Goal: Obtain resource: Download file/media

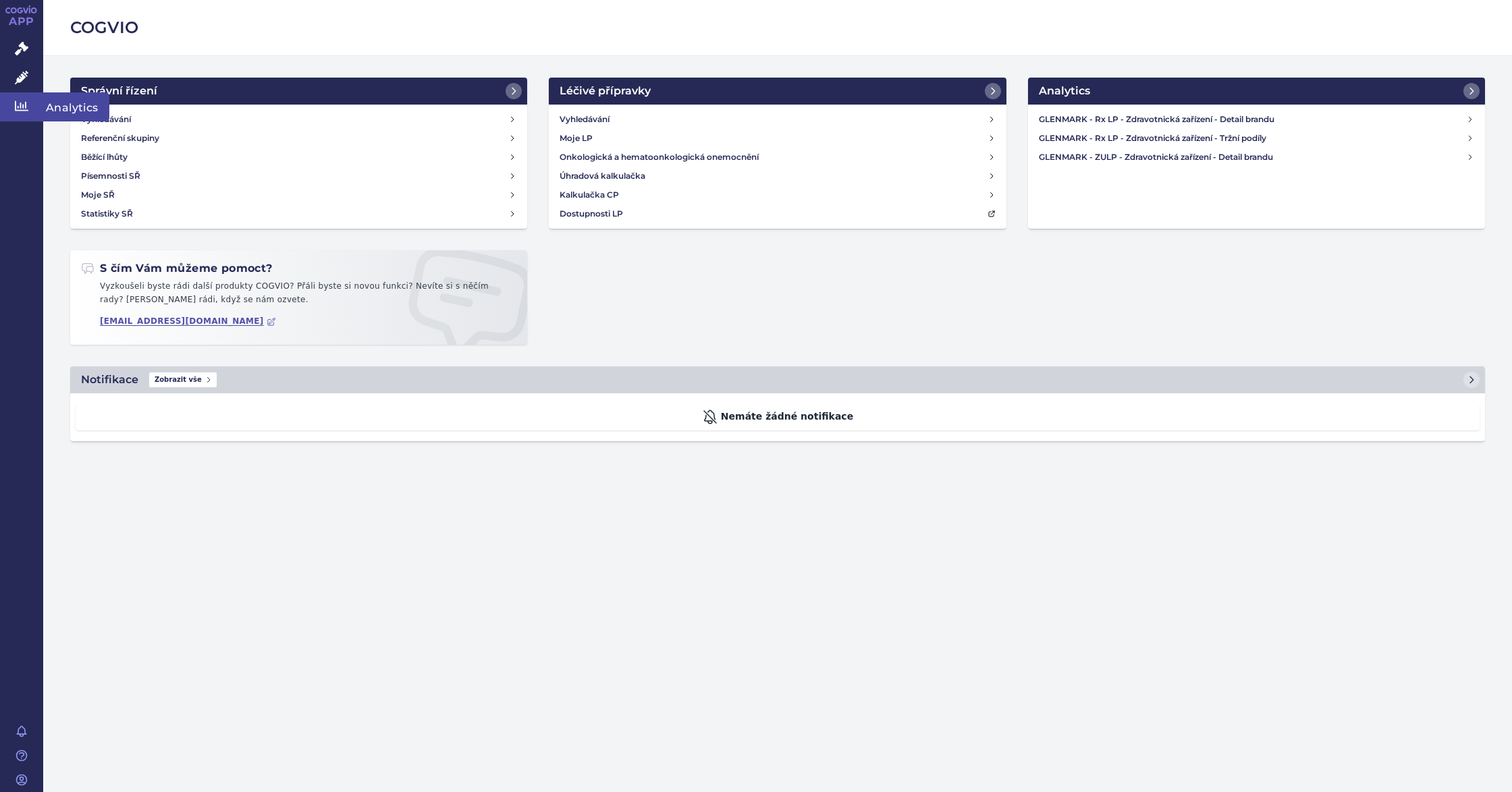
click at [26, 114] on link "Analytics" at bounding box center [21, 107] width 43 height 28
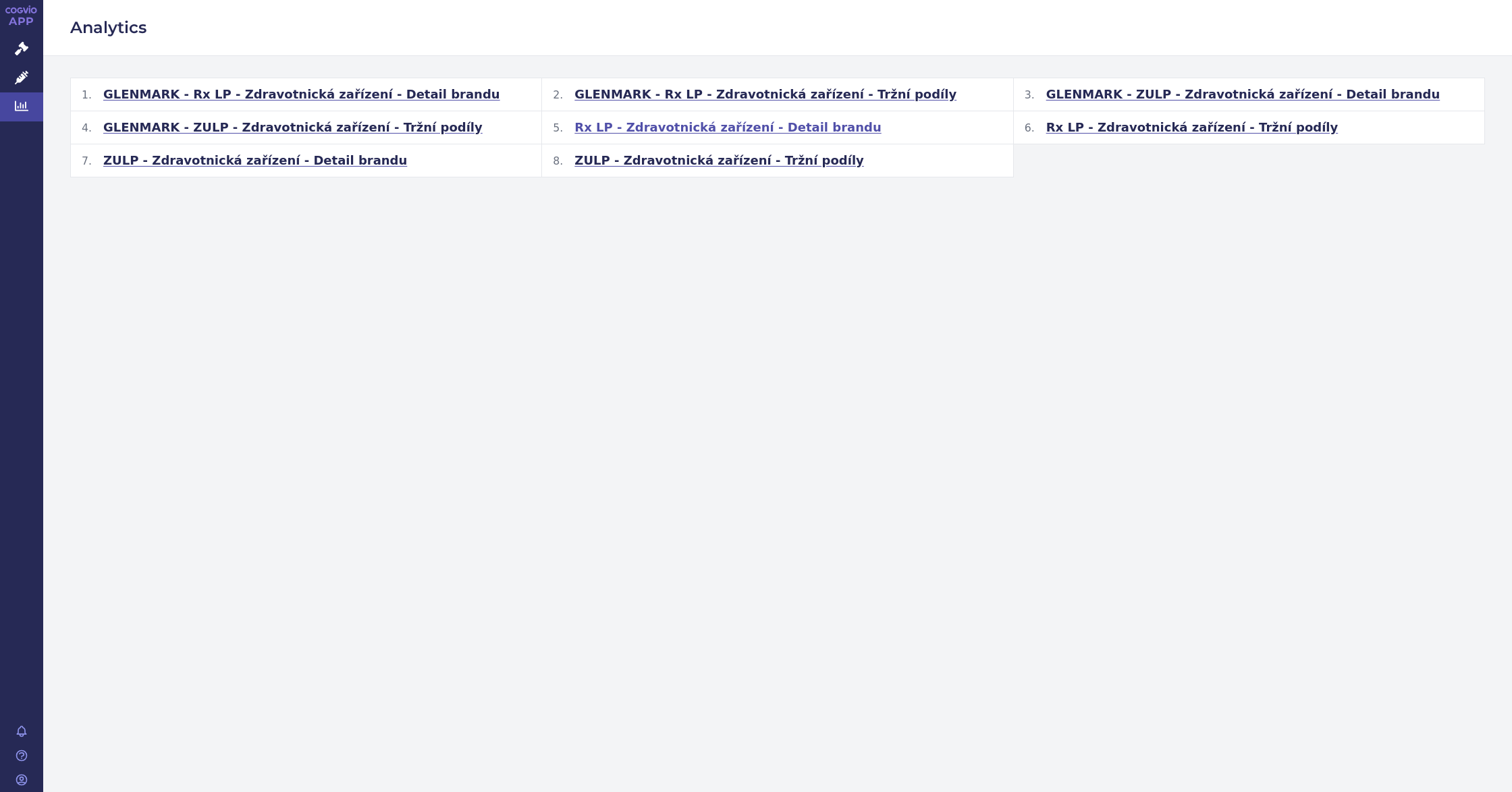
click at [650, 128] on span "Rx LP - Zdravotnická zařízení - Detail brandu" at bounding box center [727, 127] width 306 height 16
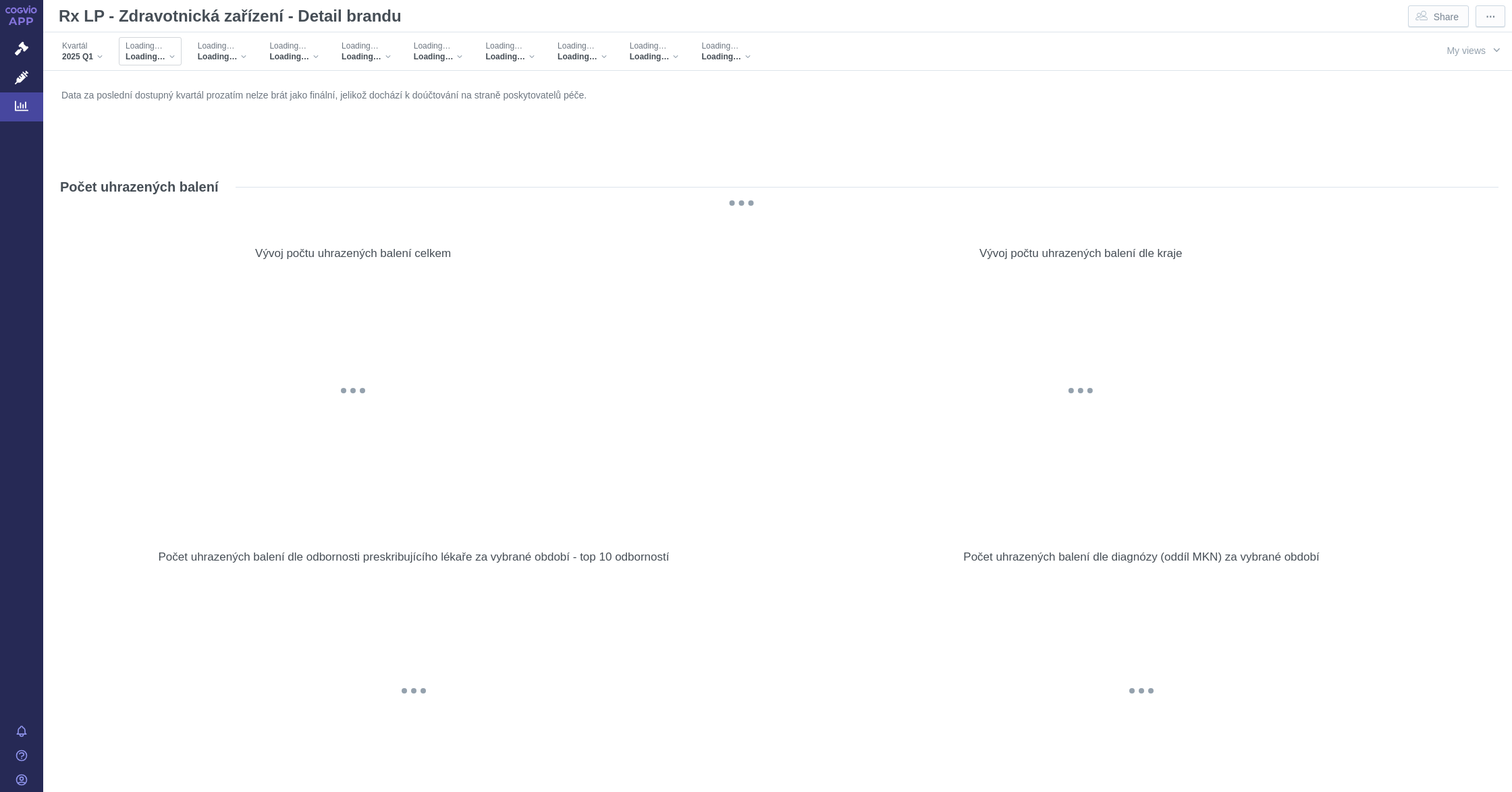
click at [180, 58] on div "Loading… Loading…" at bounding box center [150, 51] width 63 height 28
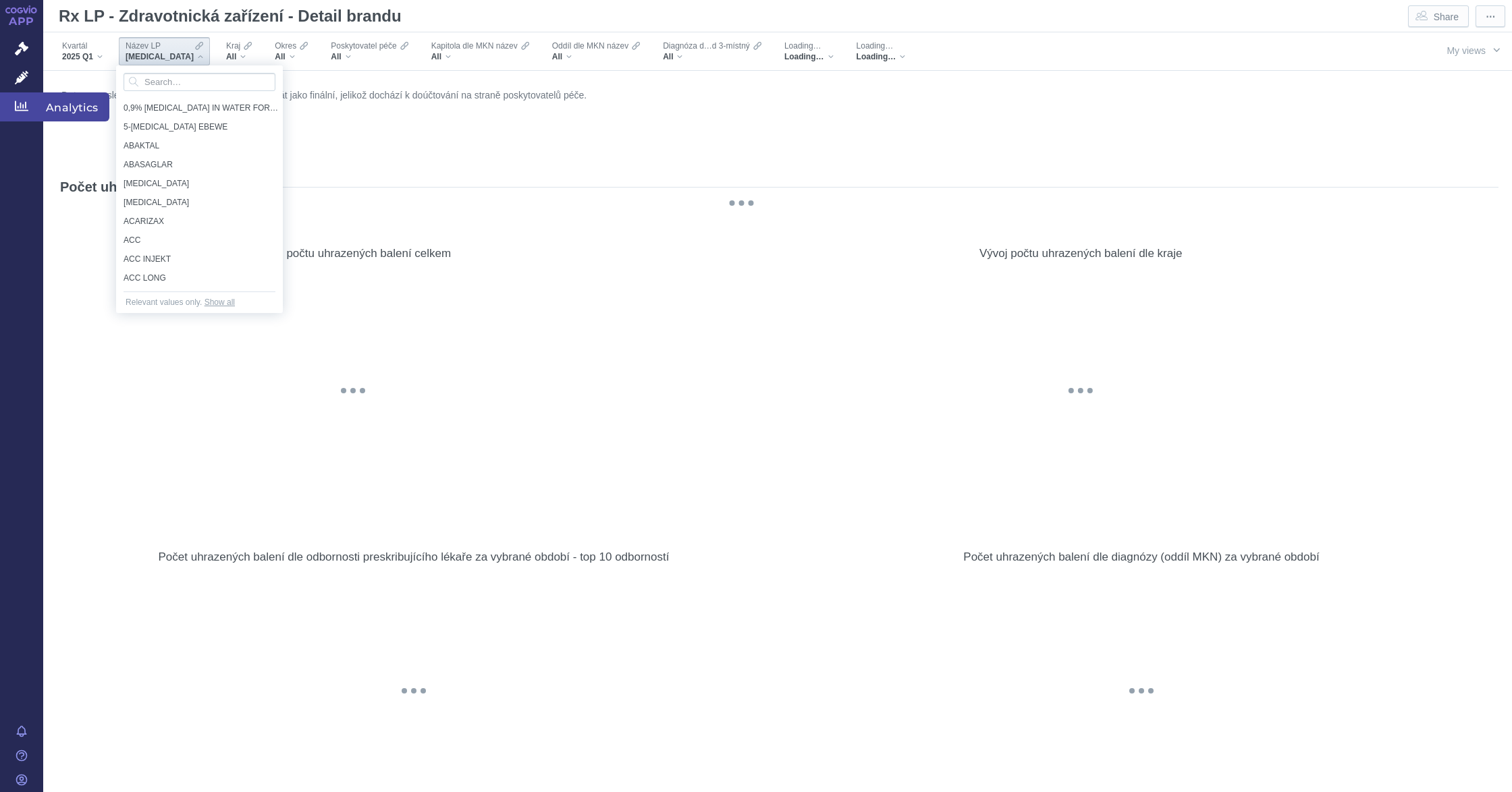
click at [12, 106] on link "Analytics" at bounding box center [21, 107] width 43 height 28
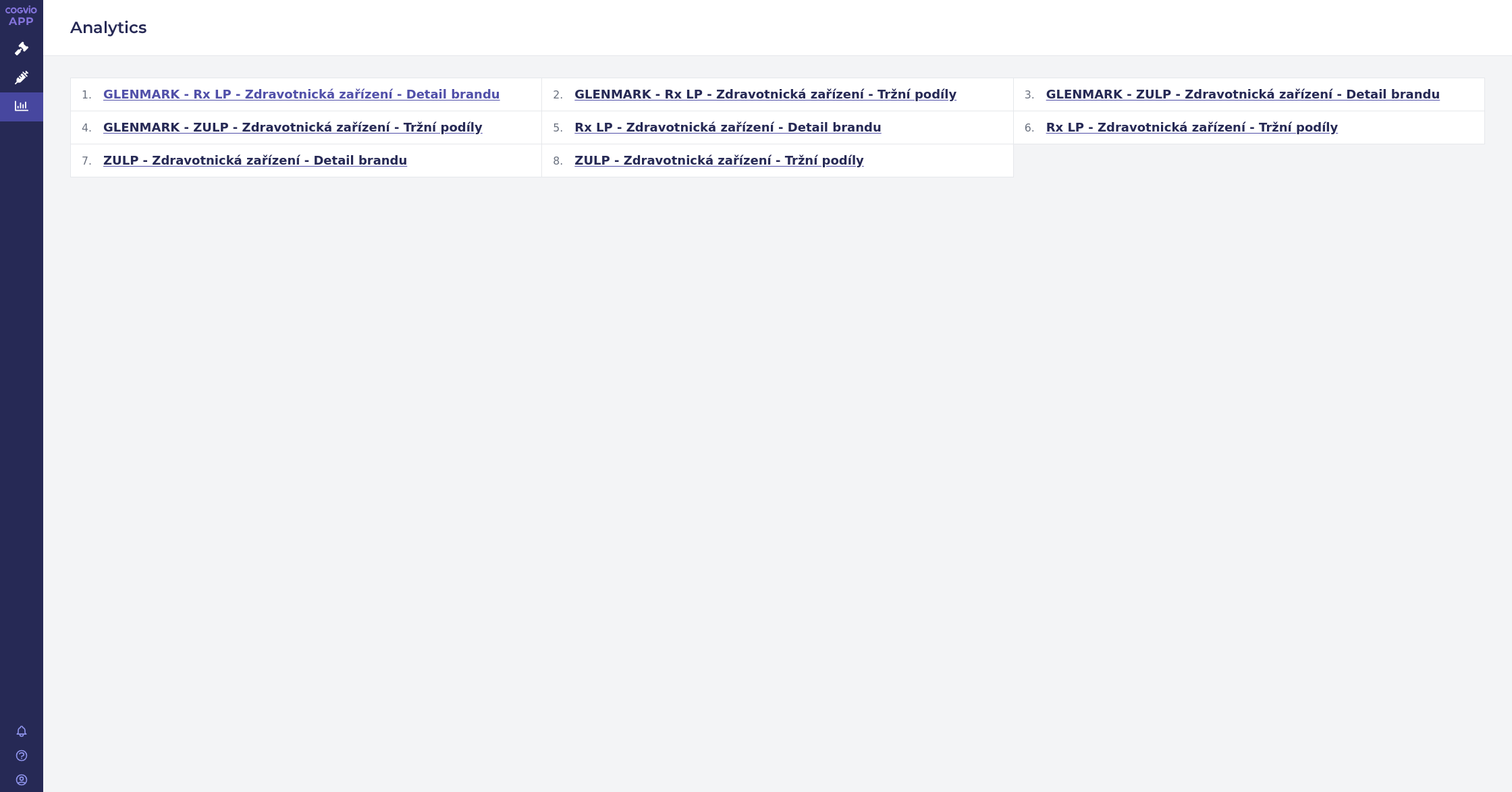
click at [347, 96] on span "GLENMARK - Rx LP - Zdravotnická zařízení - Detail brandu" at bounding box center [302, 94] width 397 height 16
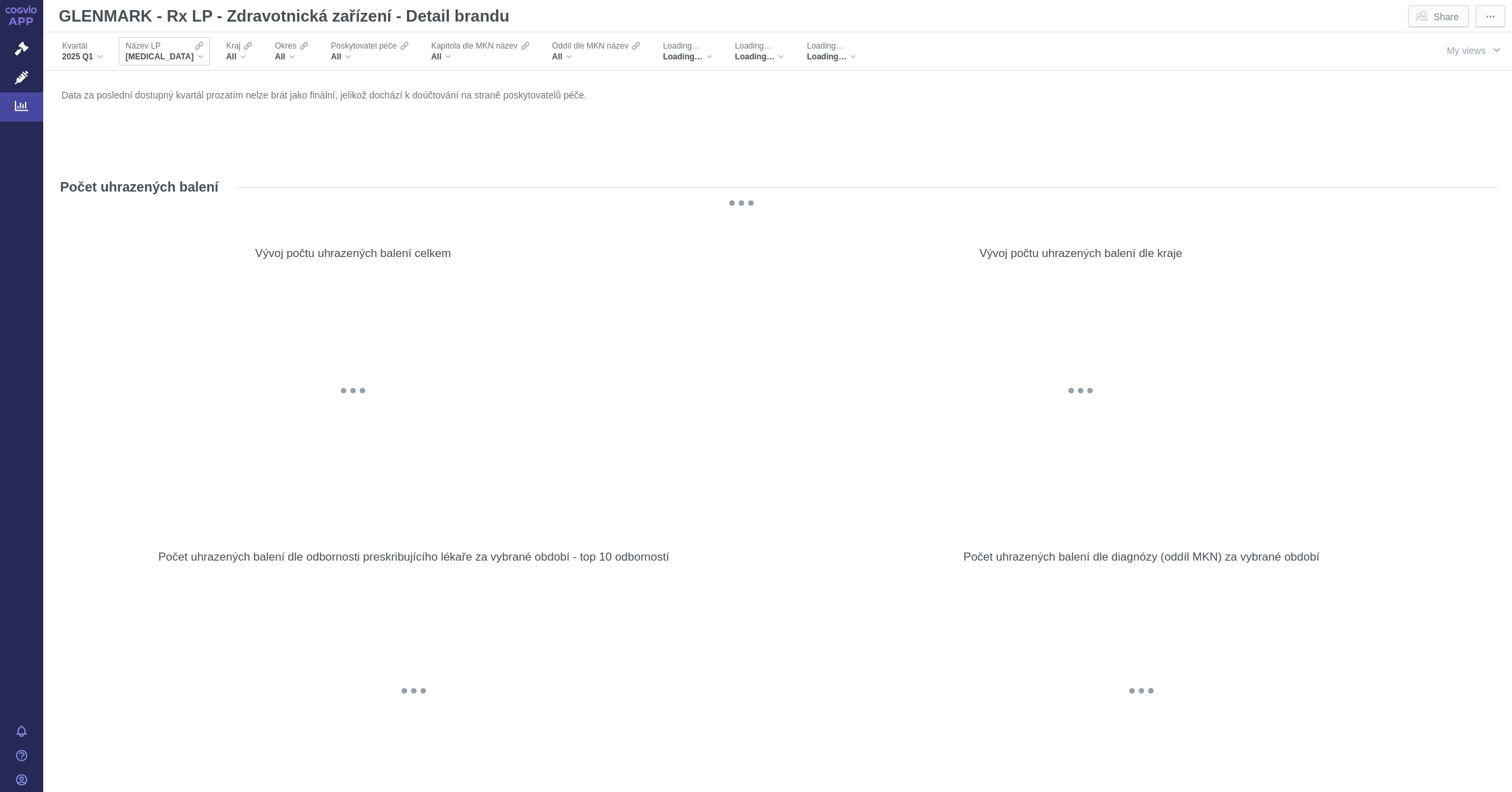
click at [174, 58] on div "Název LP [MEDICAL_DATA]" at bounding box center [164, 51] width 91 height 28
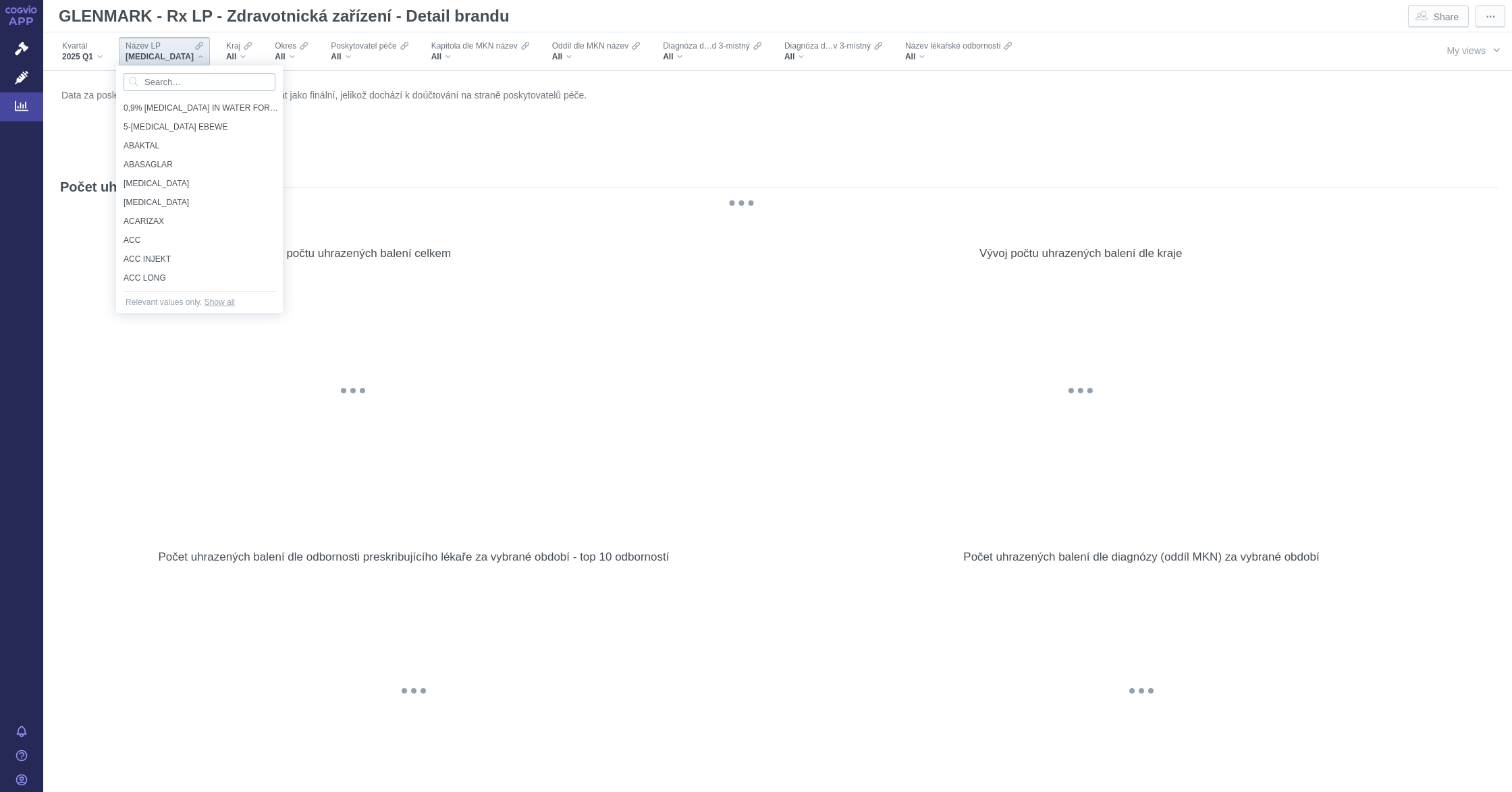
click at [213, 81] on input "Search attribute values" at bounding box center [199, 82] width 152 height 18
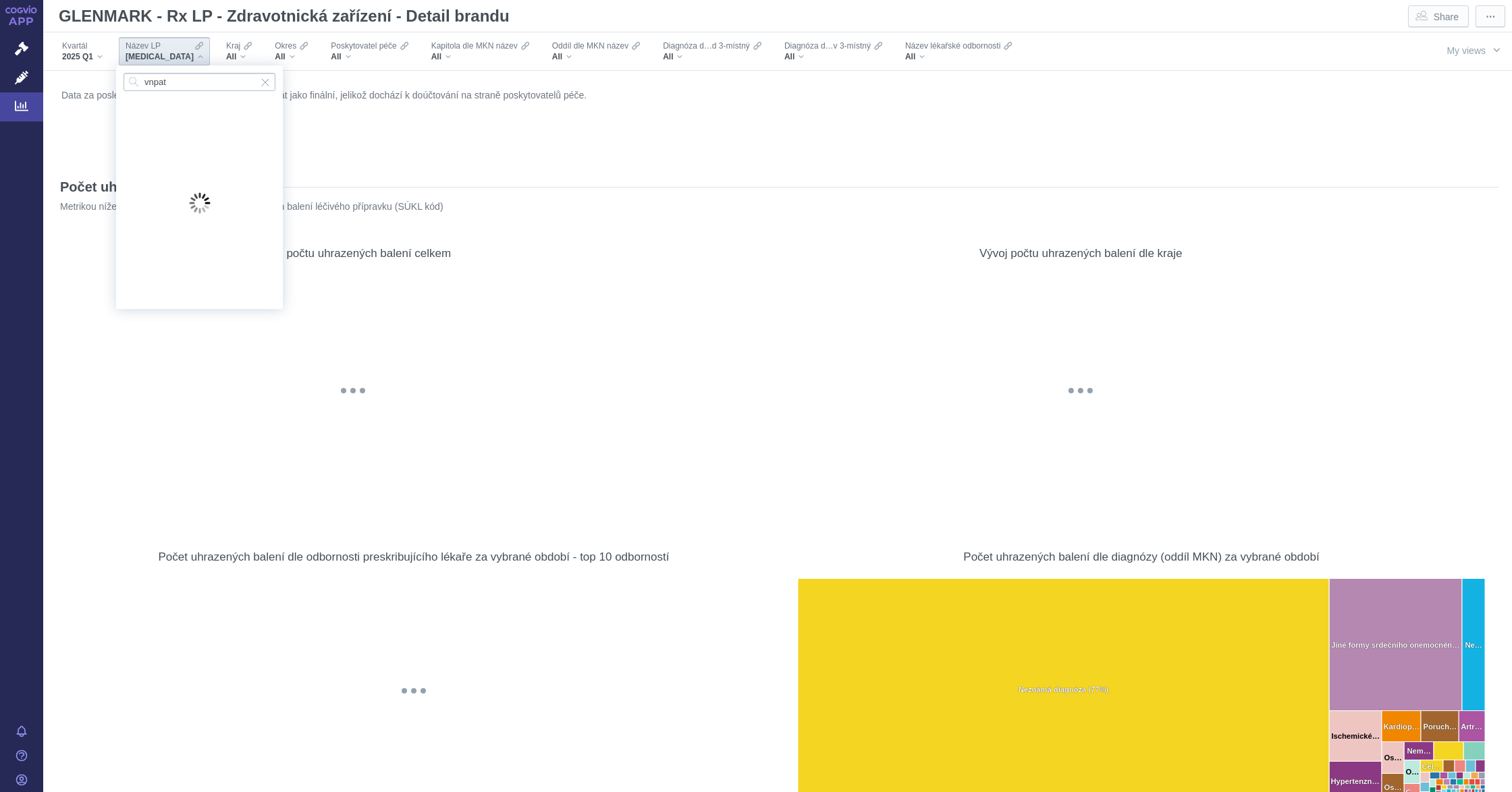
click at [150, 81] on input "vnpat" at bounding box center [199, 82] width 152 height 18
click at [155, 82] on input "vinpat" at bounding box center [199, 82] width 152 height 18
type input "vimpat"
click at [174, 105] on span "VIMPAT" at bounding box center [193, 107] width 140 height 15
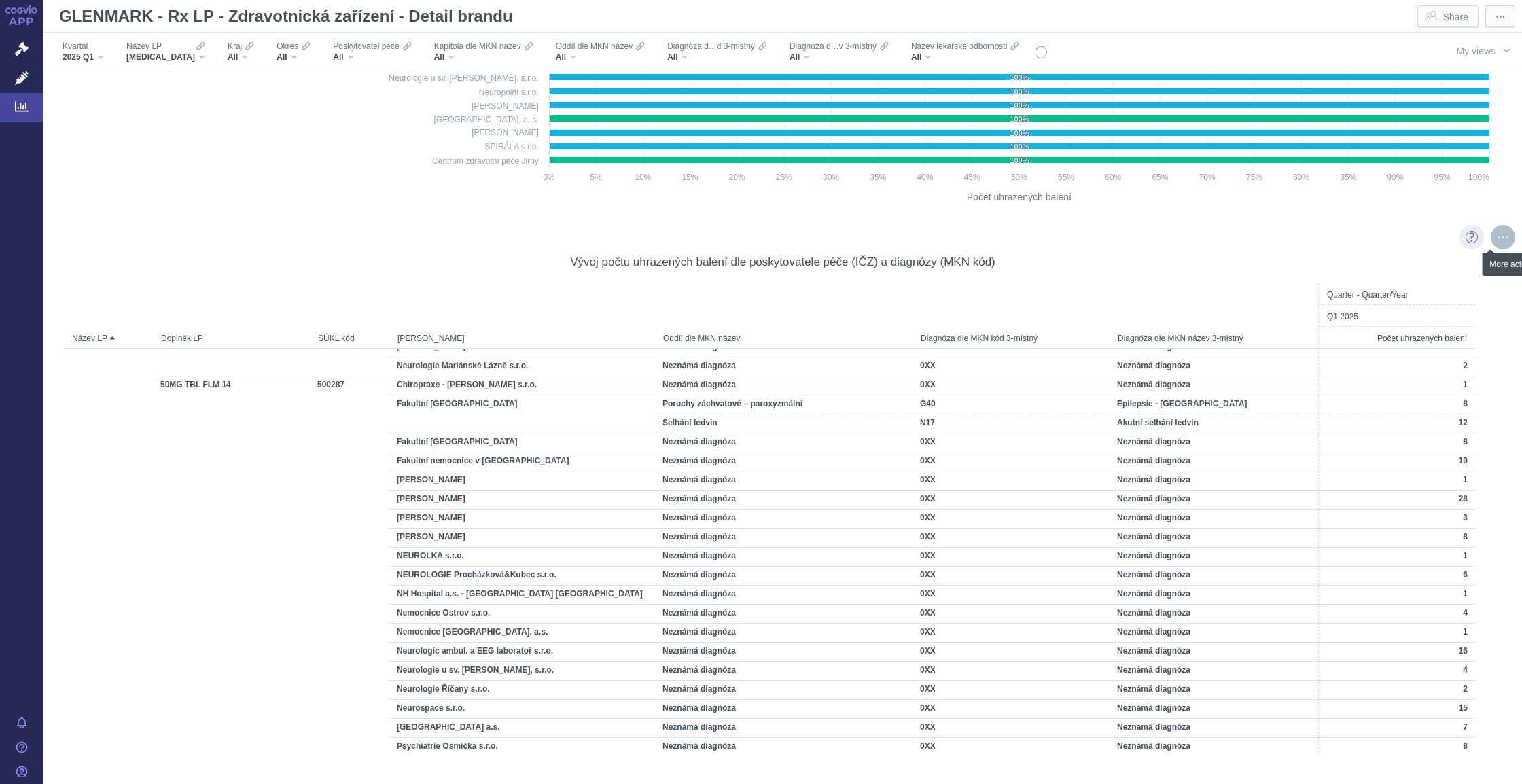
click at [1490, 240] on div "More actions" at bounding box center [1502, 237] width 24 height 24
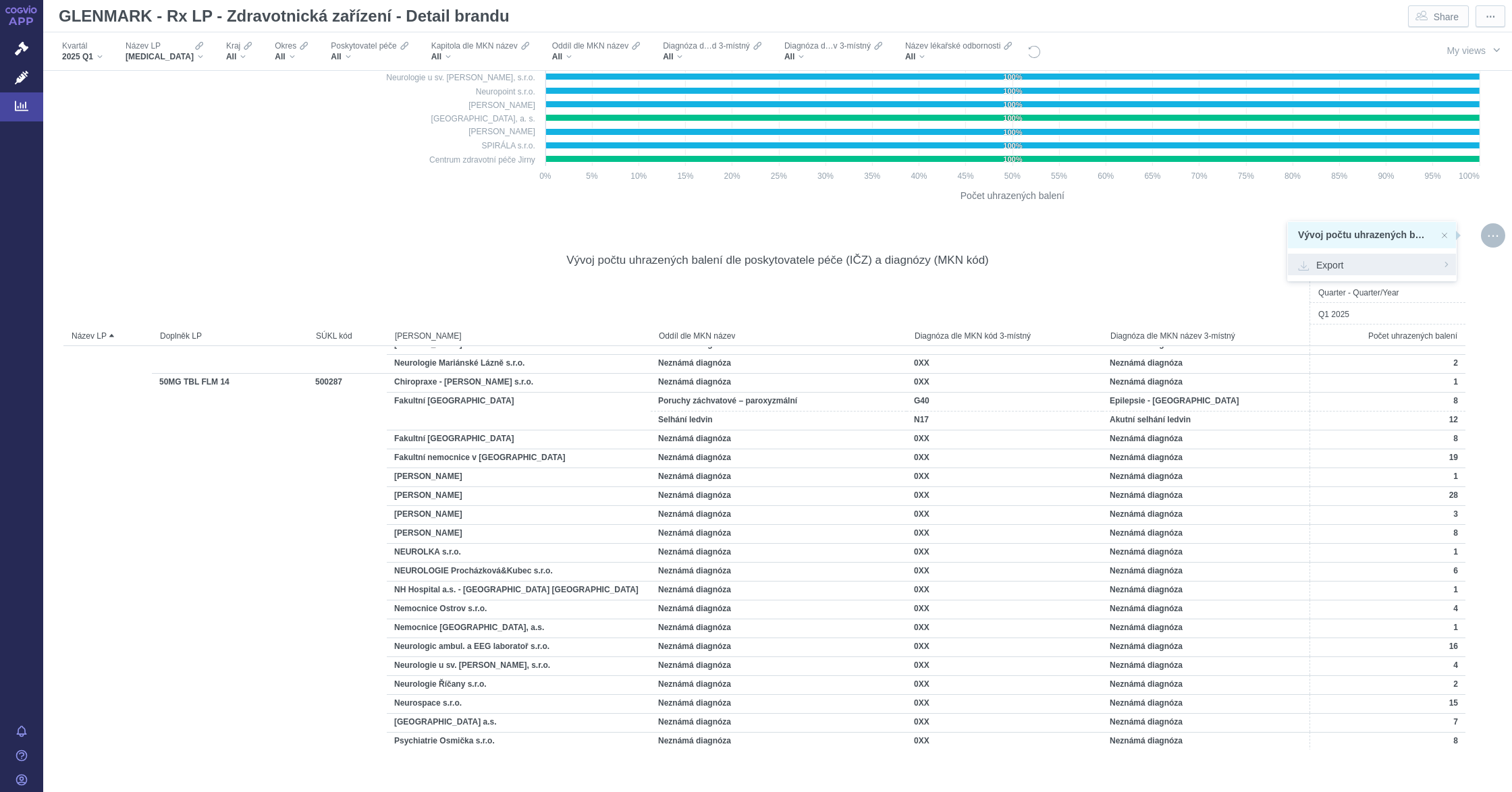
click at [1351, 255] on div "Export" at bounding box center [1372, 264] width 168 height 22
click at [1334, 339] on span "Formatted (.xlsx)" at bounding box center [1372, 340] width 148 height 13
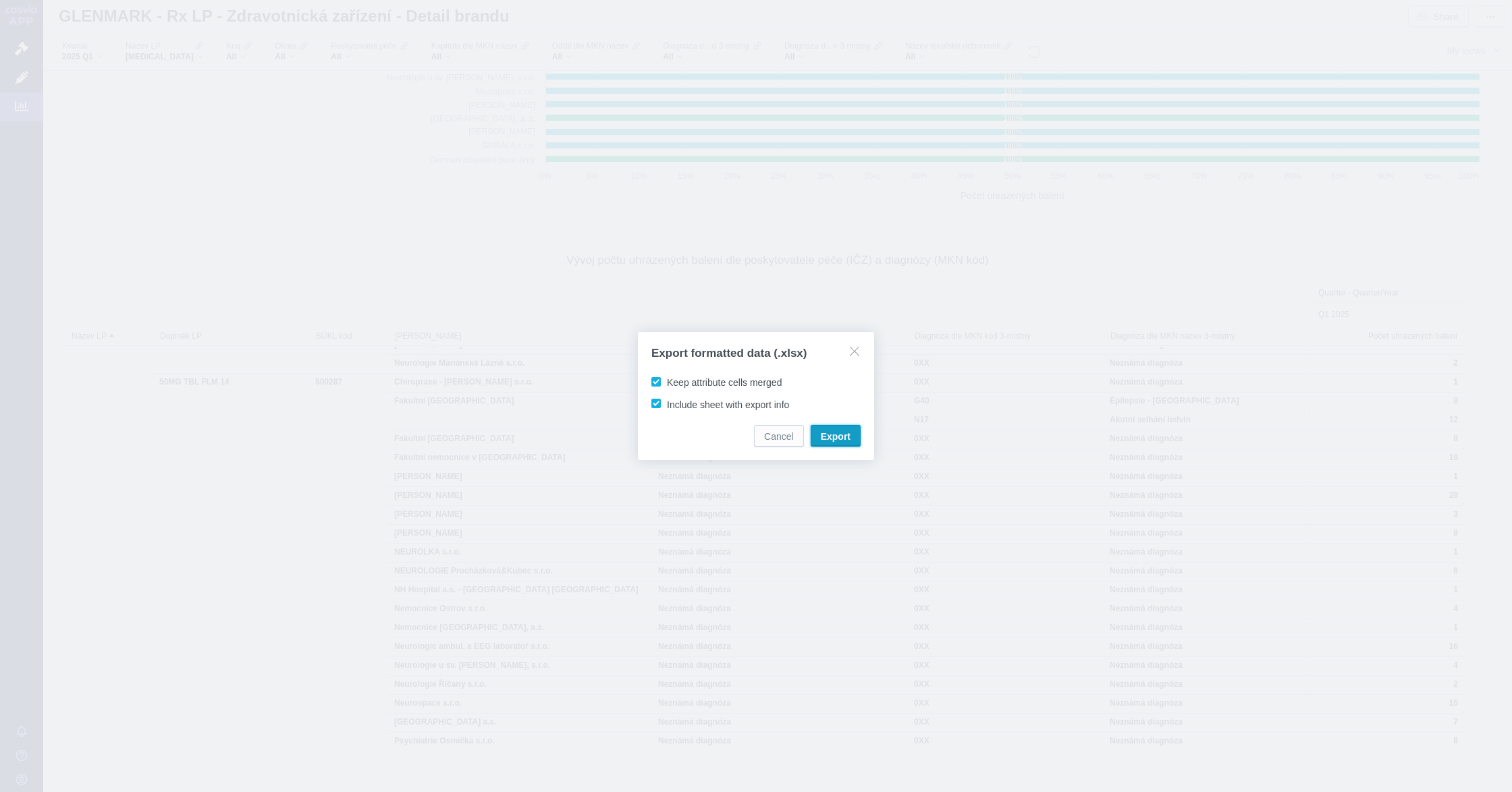
click at [846, 436] on span "Export" at bounding box center [836, 436] width 30 height 13
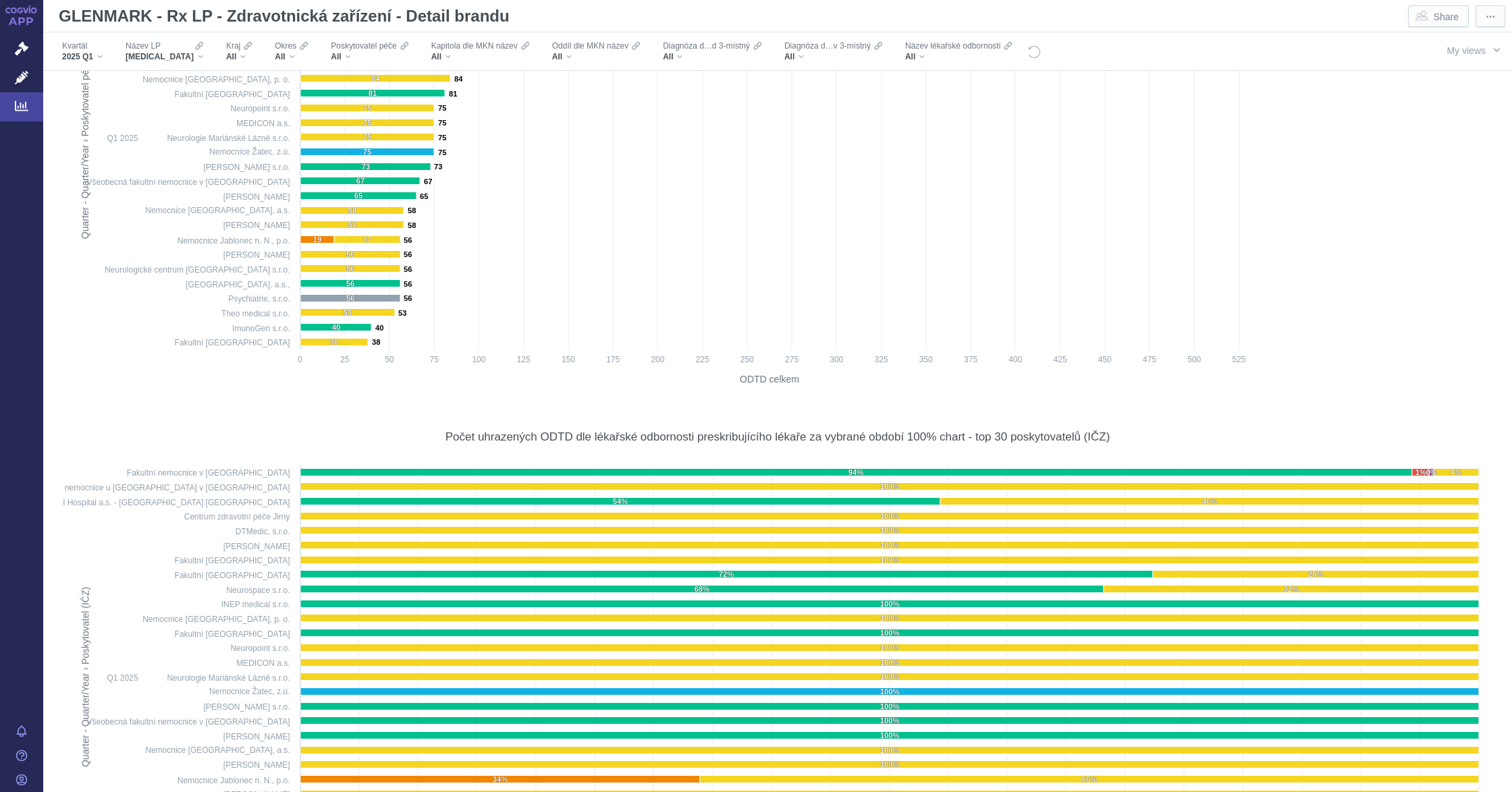
scroll to position [6745, 0]
